Goal: Transaction & Acquisition: Purchase product/service

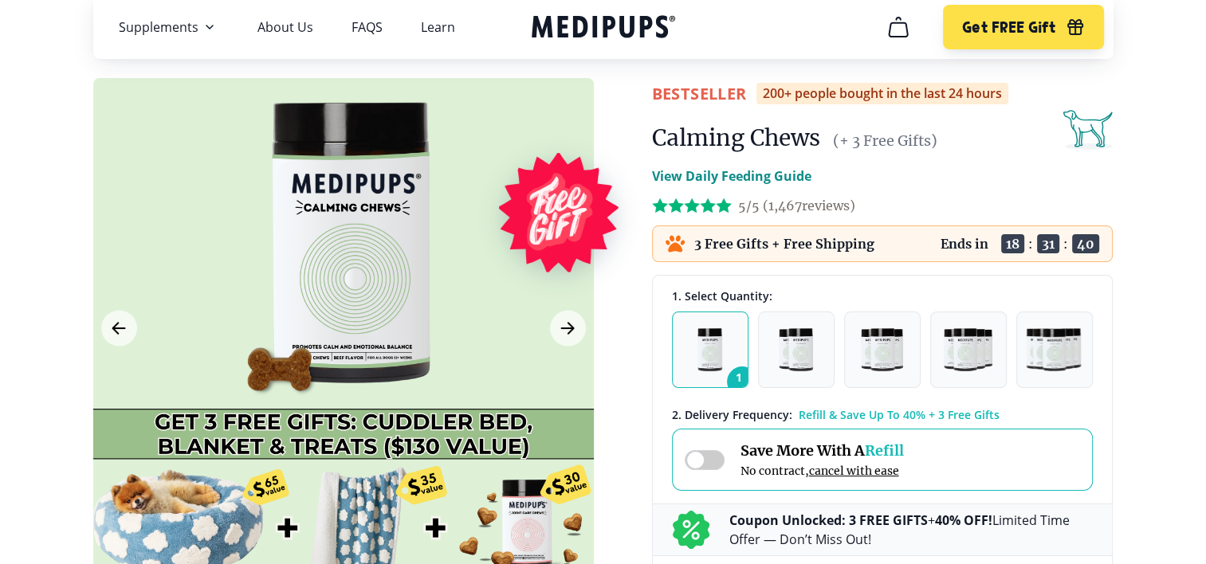
scroll to position [80, 0]
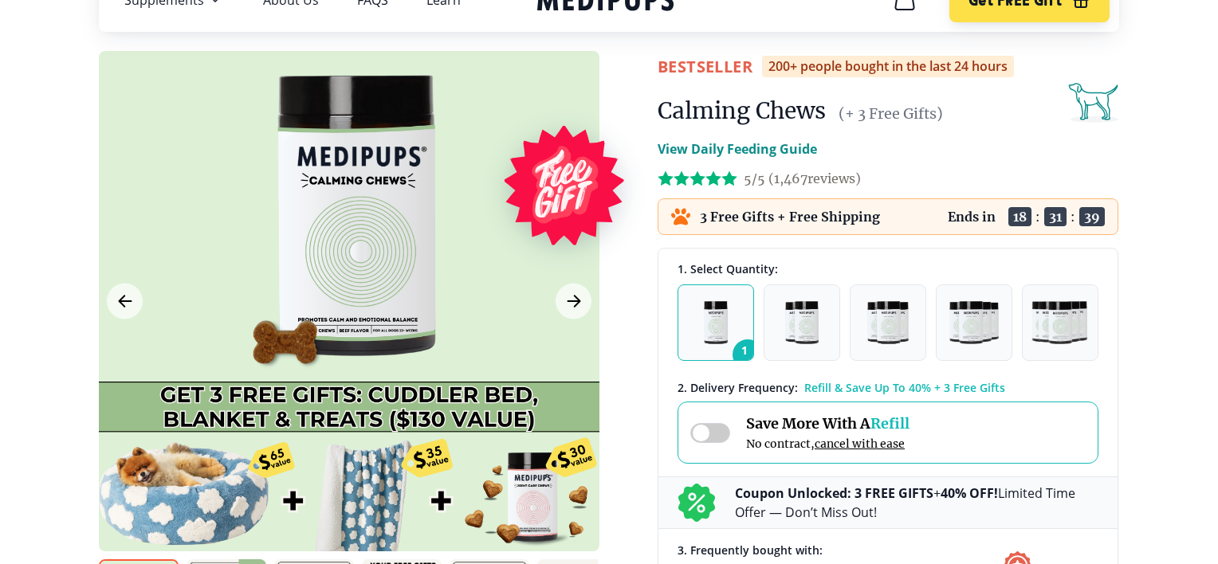
click at [1125, 339] on div "Close dialog ONE-TIME DISCOUNT EXTRA 5% OFF Get an extra 5% off our #1 selling,…" at bounding box center [609, 282] width 1218 height 564
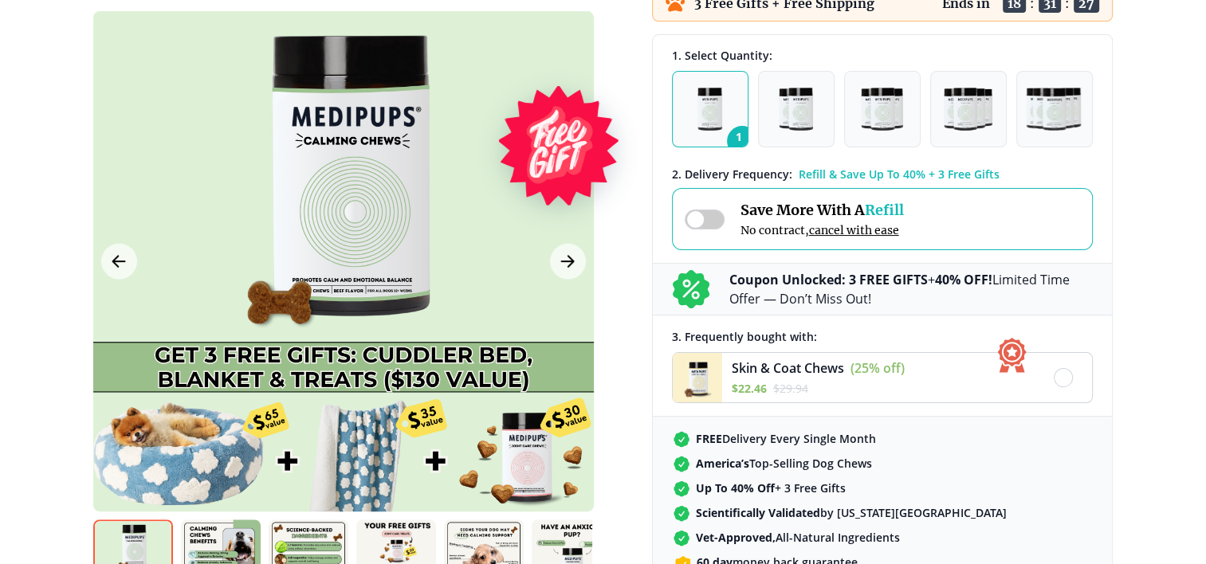
scroll to position [319, 0]
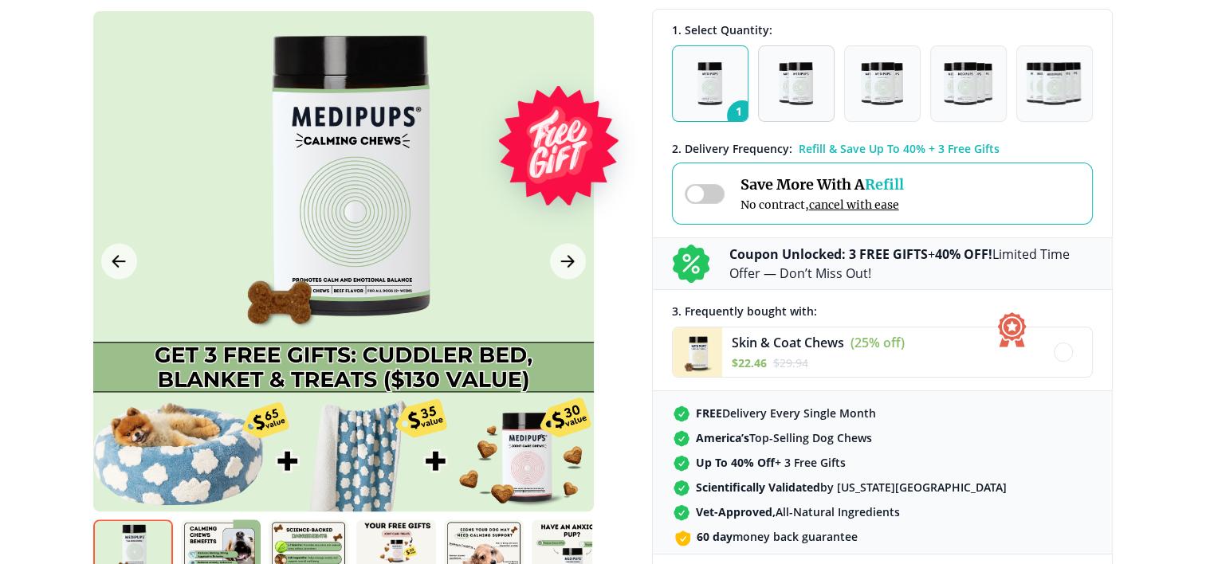
click at [794, 78] on img "button" at bounding box center [794, 83] width 33 height 43
click at [883, 90] on img "button" at bounding box center [881, 83] width 41 height 43
click at [958, 90] on img "button" at bounding box center [967, 83] width 49 height 43
click at [1019, 84] on button "5" at bounding box center [1054, 83] width 76 height 76
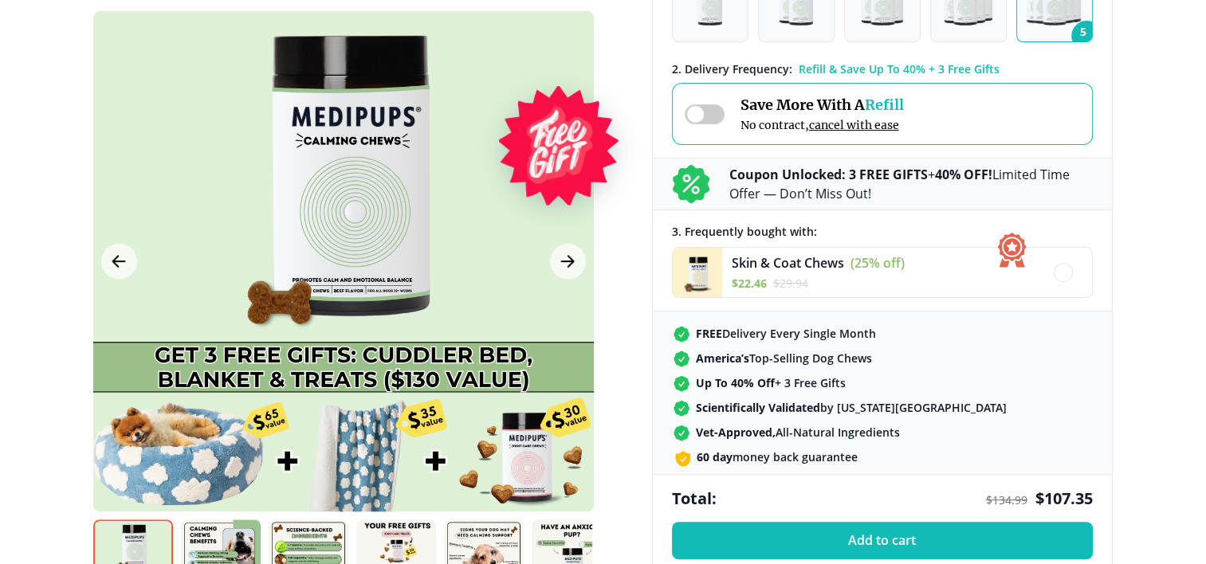
scroll to position [239, 0]
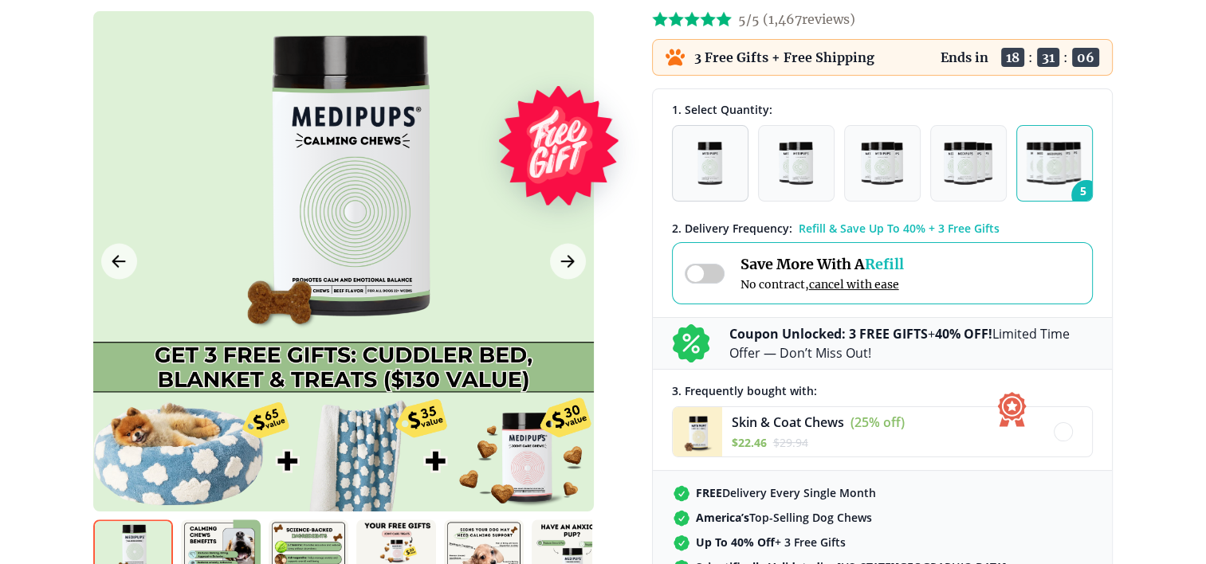
click at [715, 175] on img "button" at bounding box center [709, 163] width 25 height 43
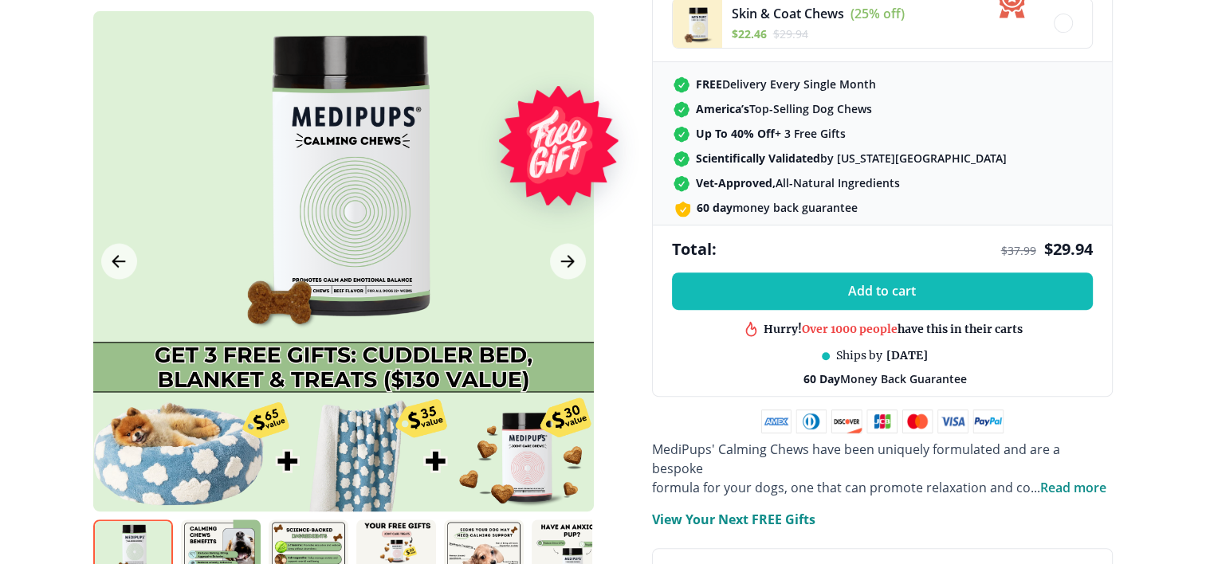
scroll to position [717, 0]
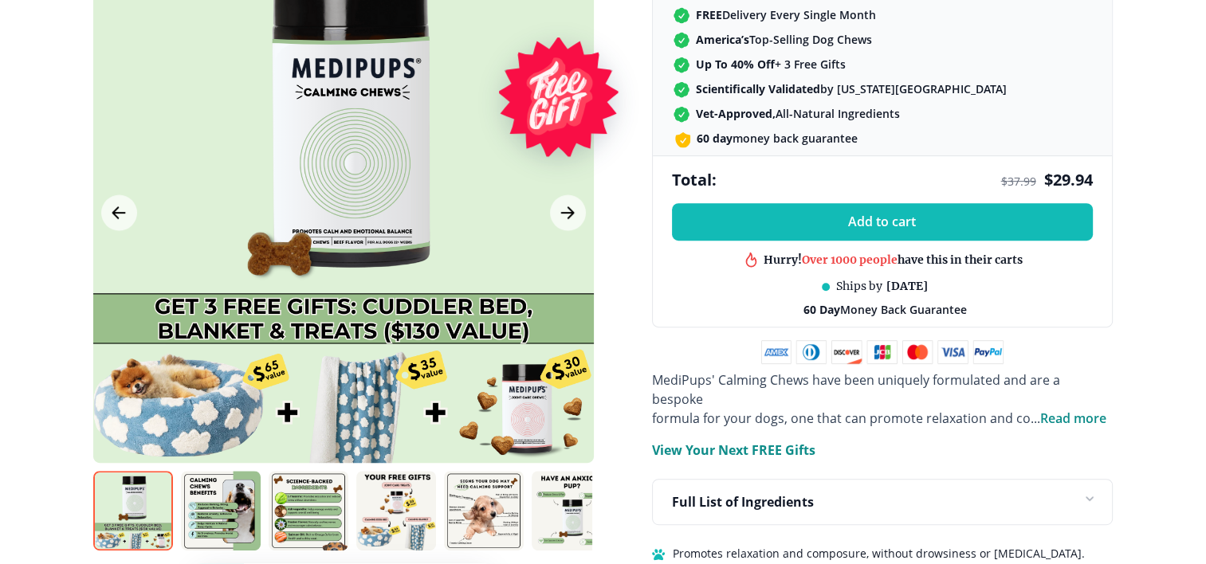
click at [147, 492] on img at bounding box center [133, 511] width 80 height 80
click at [218, 488] on img at bounding box center [221, 511] width 80 height 80
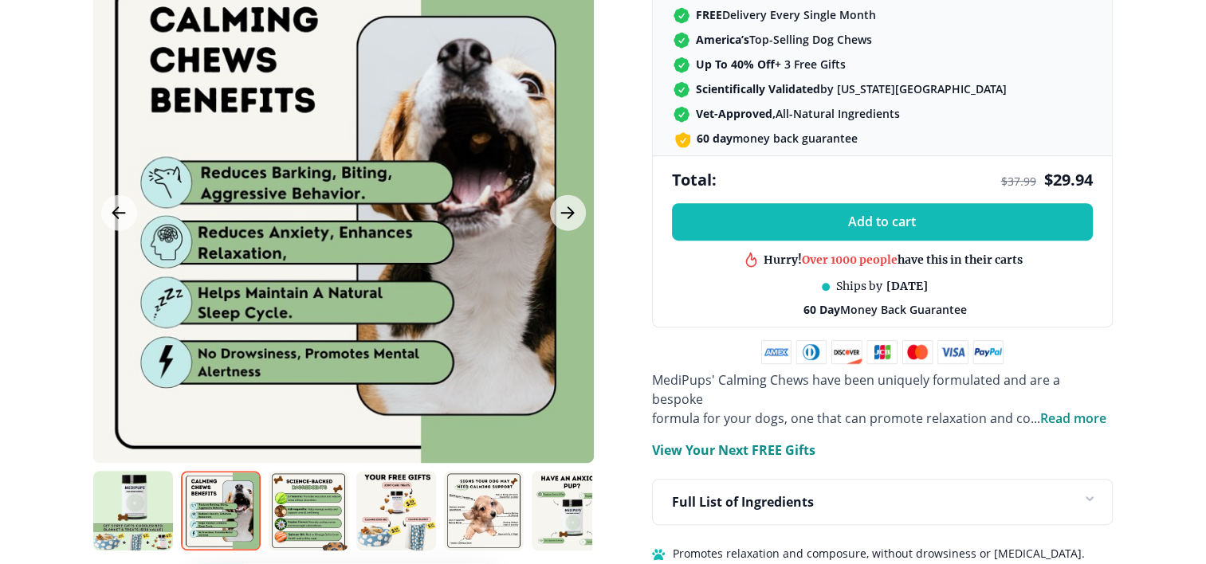
click at [288, 484] on img at bounding box center [309, 511] width 80 height 80
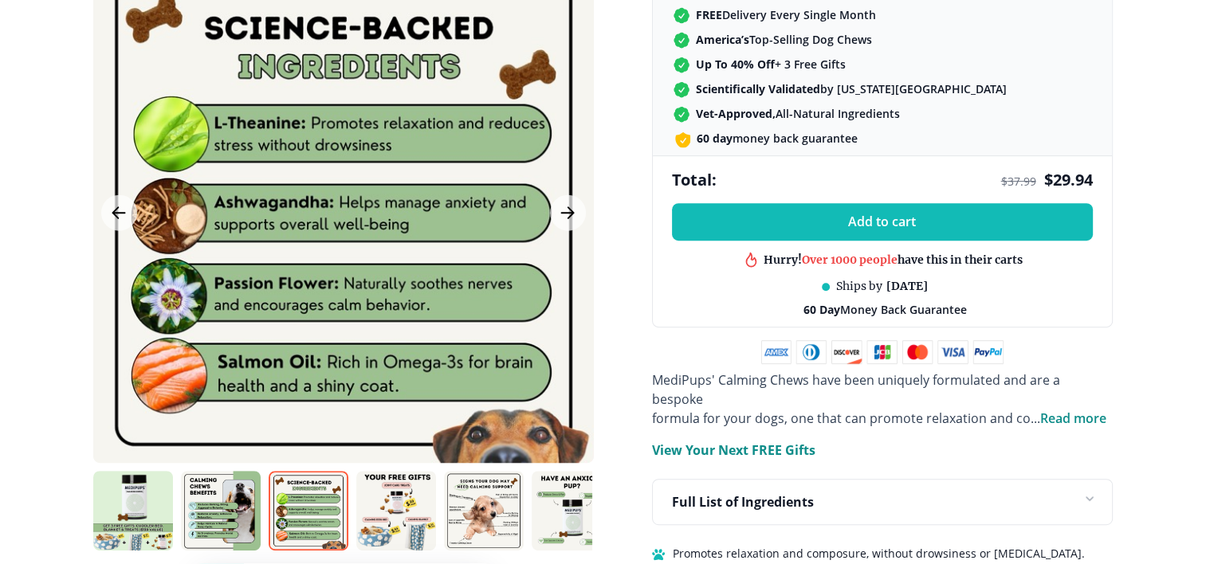
click at [386, 492] on img at bounding box center [396, 511] width 80 height 80
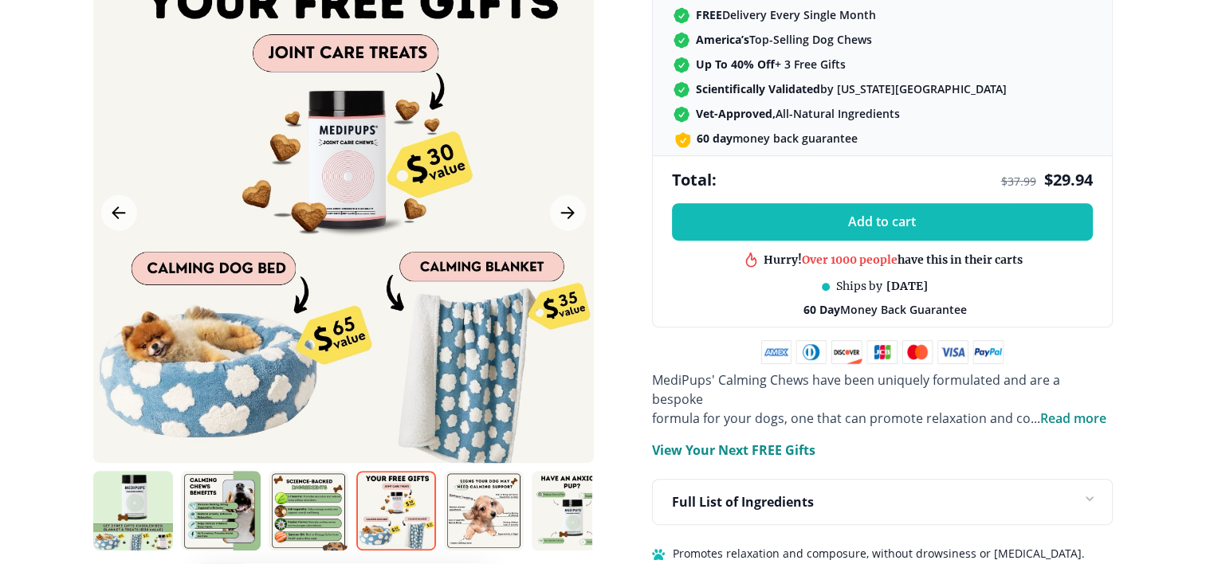
click at [457, 498] on img at bounding box center [484, 511] width 80 height 80
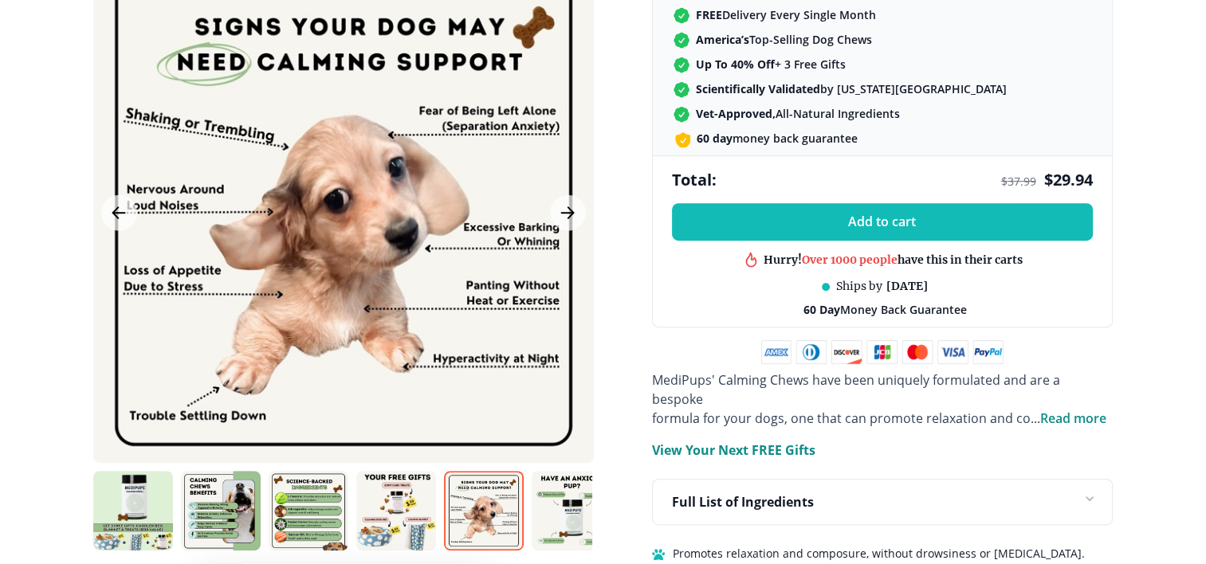
click at [541, 496] on img at bounding box center [571, 511] width 80 height 80
